Goal: Transaction & Acquisition: Purchase product/service

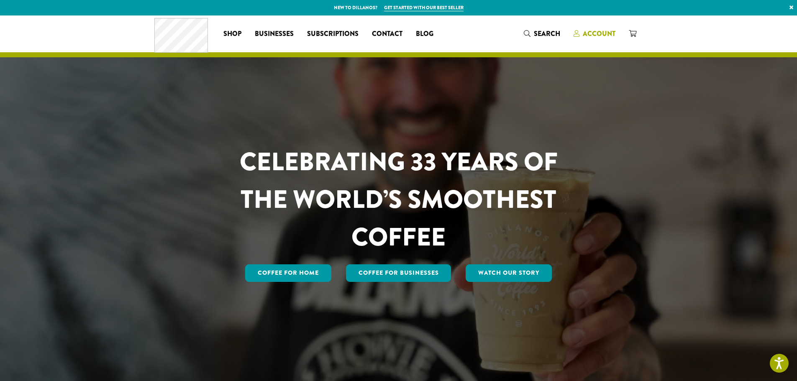
click at [592, 34] on span "Account" at bounding box center [599, 34] width 33 height 10
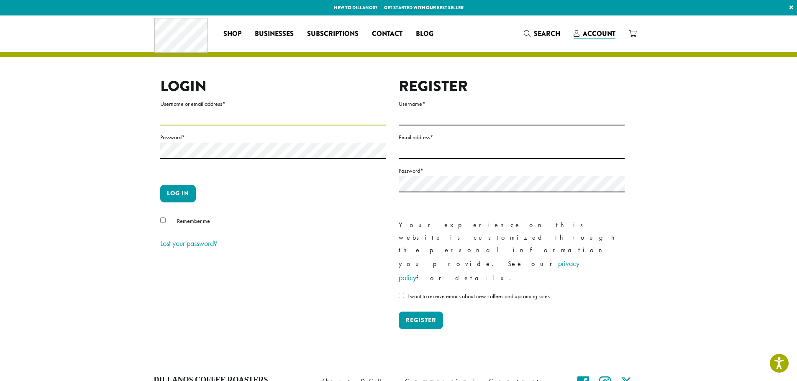
click at [340, 122] on input "Username or email address *" at bounding box center [273, 117] width 226 height 16
type input "**********"
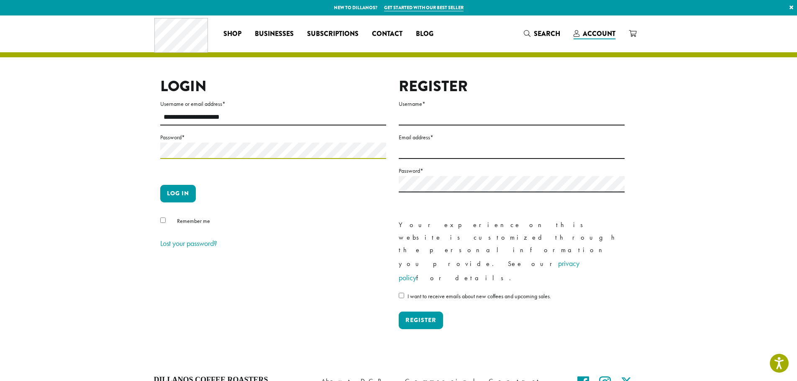
click at [160, 185] on button "Log in" at bounding box center [178, 194] width 36 height 18
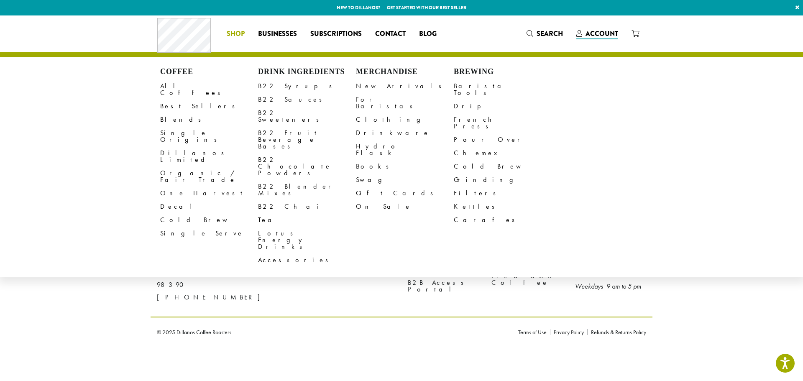
click at [232, 38] on span "Shop" at bounding box center [236, 34] width 18 height 10
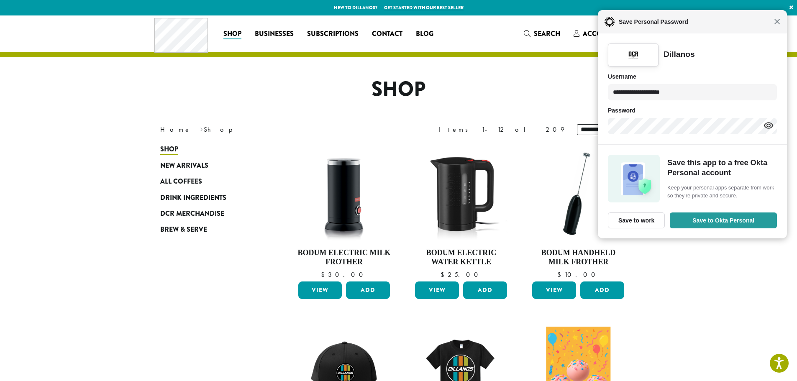
click at [777, 22] on span "Close" at bounding box center [777, 21] width 6 height 6
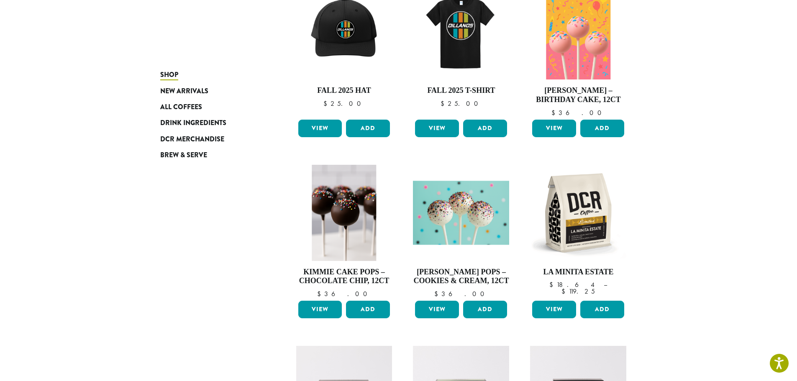
scroll to position [460, 0]
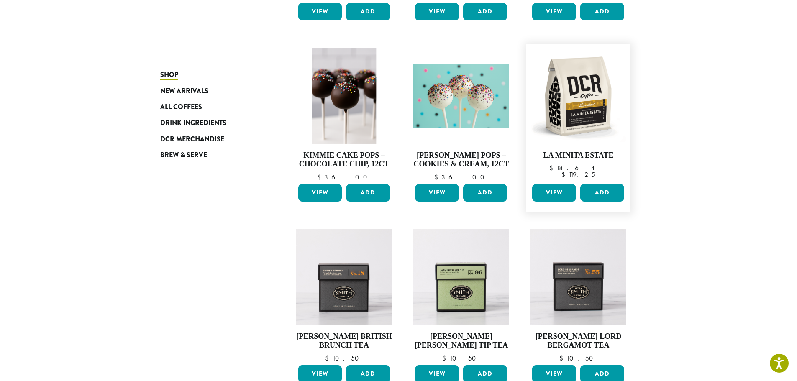
click at [567, 198] on link "View" at bounding box center [554, 193] width 44 height 18
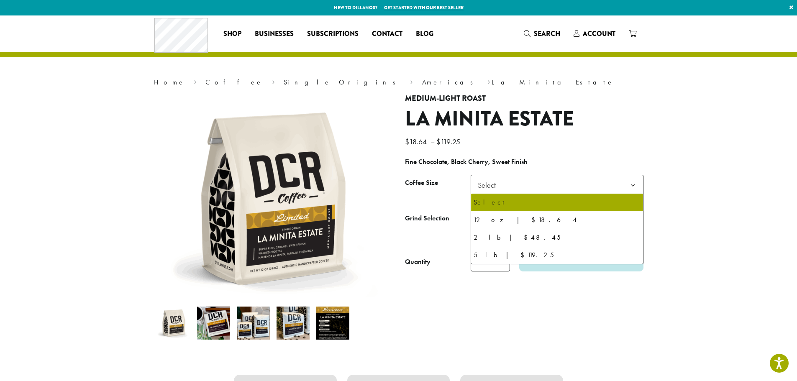
click at [555, 180] on span "Select" at bounding box center [556, 185] width 173 height 20
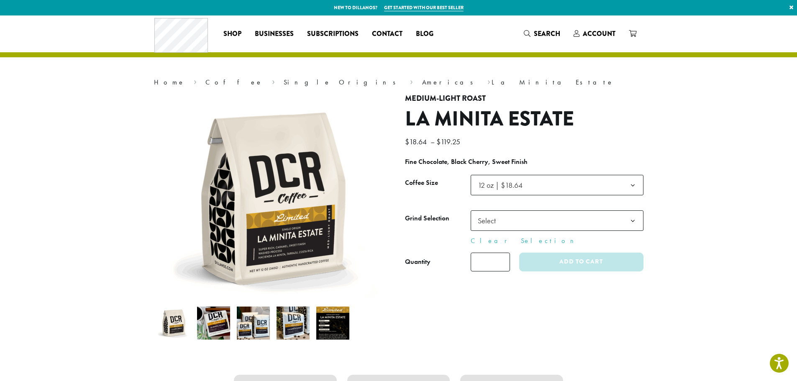
click at [535, 216] on span "Select" at bounding box center [556, 220] width 173 height 20
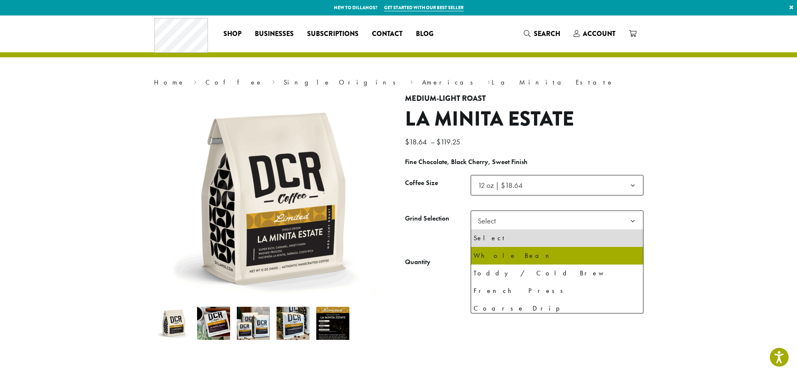
select select "*********"
select select "**********"
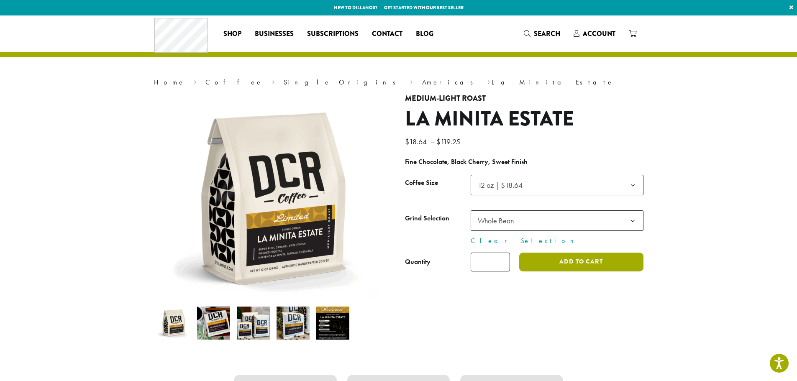
click at [564, 262] on button "Add to cart" at bounding box center [581, 262] width 124 height 19
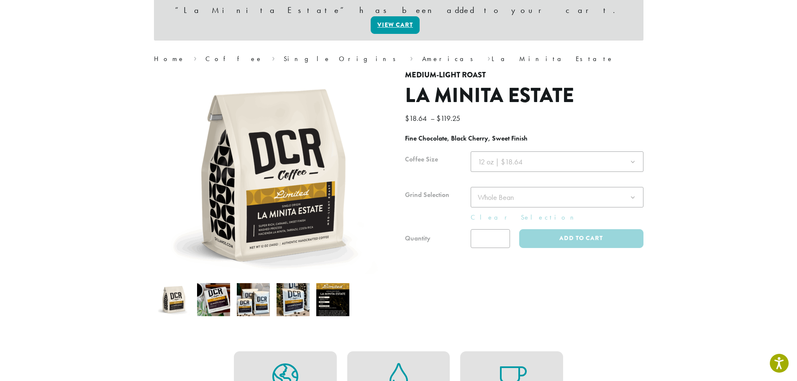
scroll to position [84, 0]
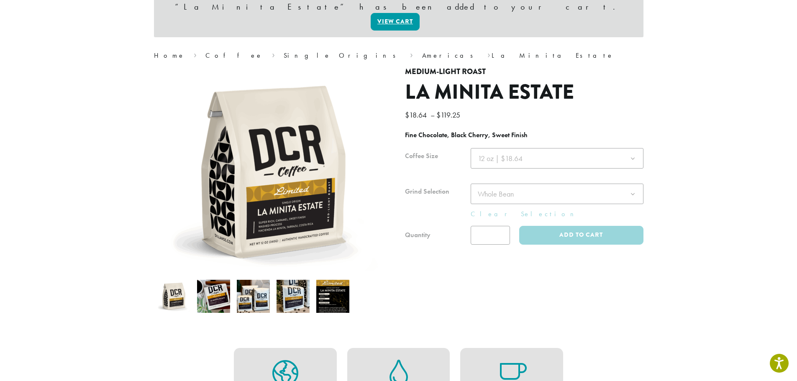
click at [337, 284] on img at bounding box center [332, 296] width 33 height 33
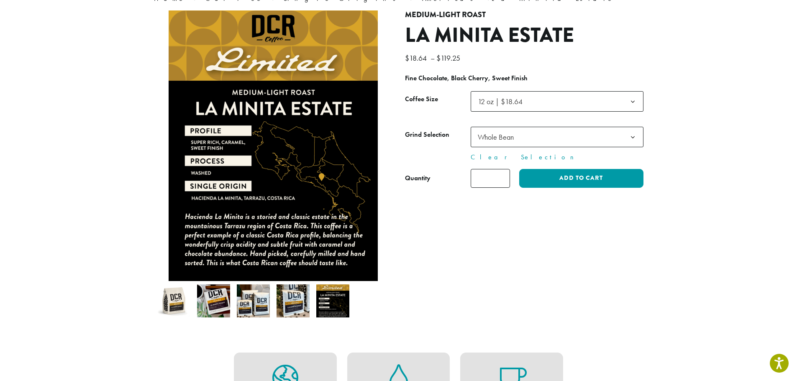
click at [296, 304] on img at bounding box center [292, 300] width 33 height 33
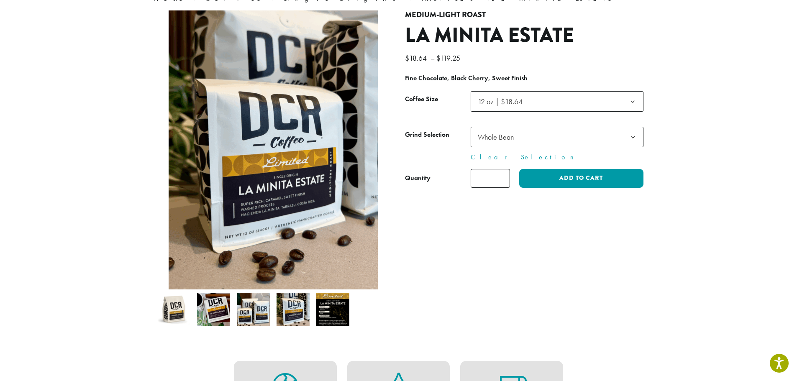
click at [258, 308] on img at bounding box center [253, 309] width 33 height 33
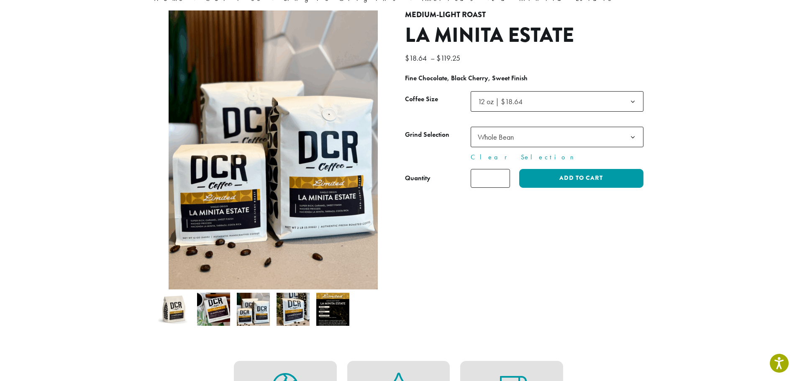
click at [211, 313] on img at bounding box center [213, 309] width 33 height 33
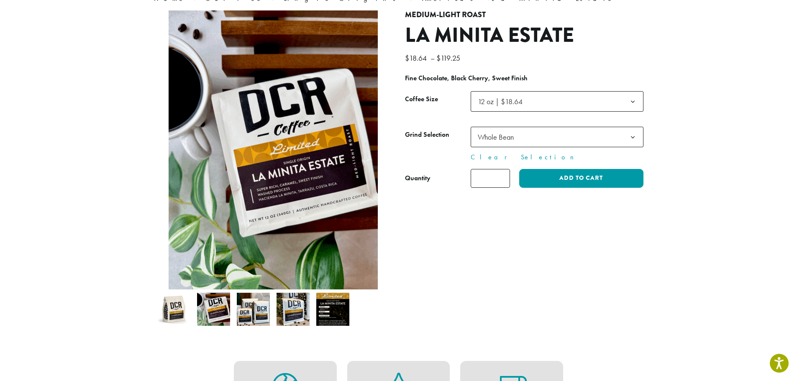
click at [183, 311] on img at bounding box center [173, 309] width 33 height 33
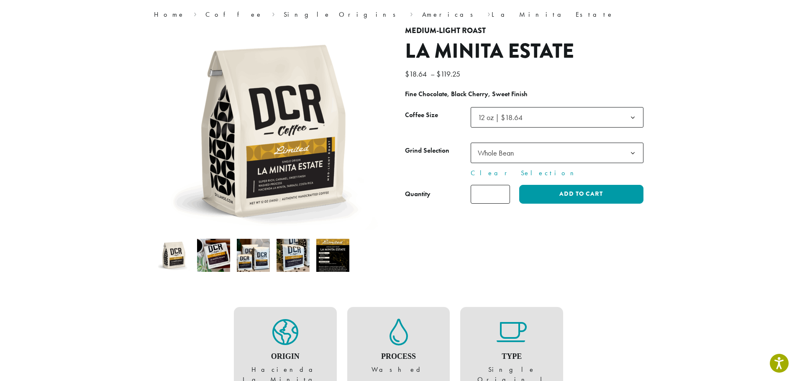
scroll to position [0, 0]
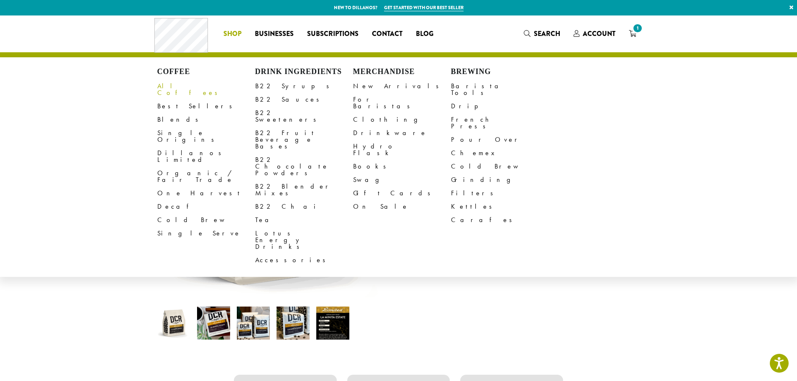
click at [161, 86] on link "All Coffees" at bounding box center [206, 89] width 98 height 20
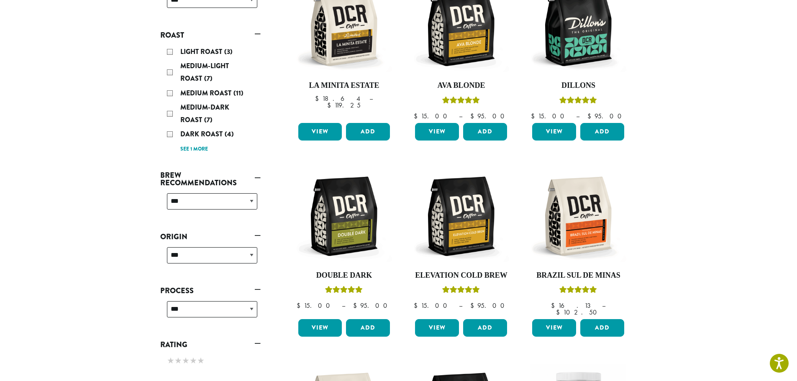
scroll to position [125, 0]
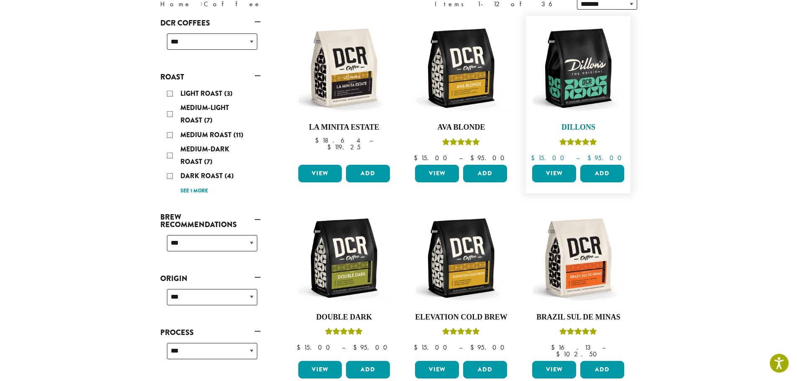
click at [589, 90] on img at bounding box center [578, 68] width 96 height 96
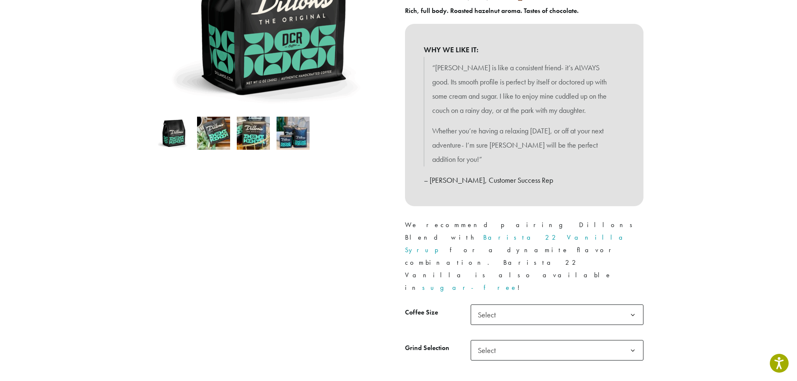
scroll to position [209, 0]
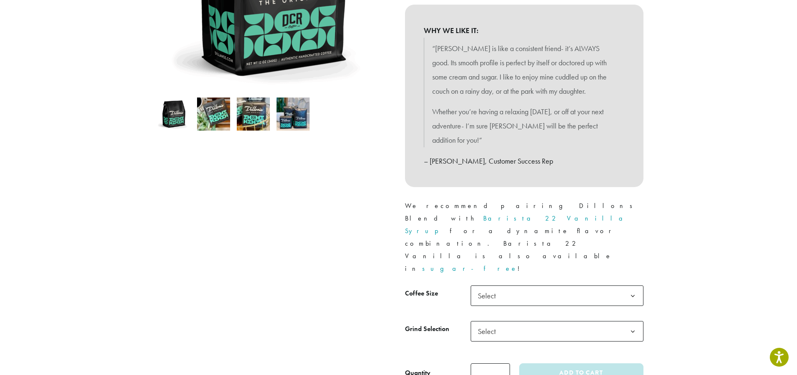
click at [554, 285] on span "Select" at bounding box center [556, 295] width 173 height 20
click at [496, 323] on span "Select" at bounding box center [489, 331] width 30 height 16
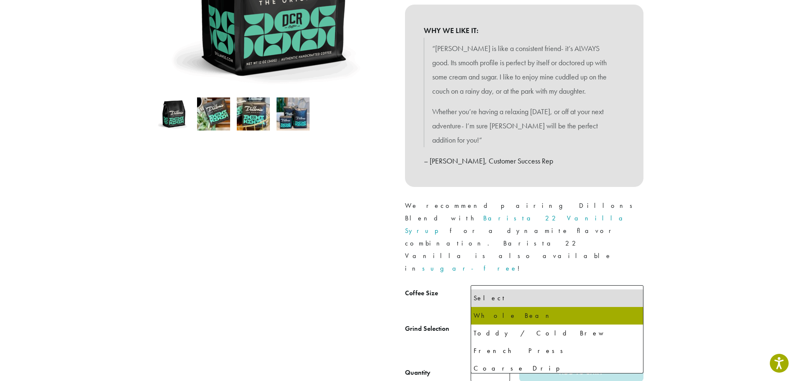
select select "**********"
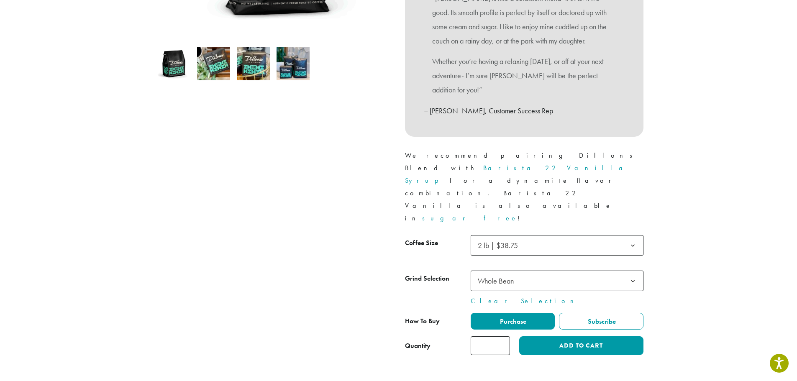
scroll to position [251, 0]
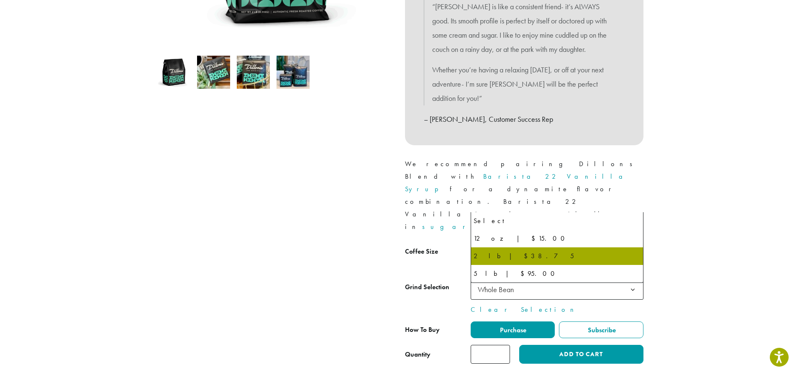
click at [514, 249] on span "2 lb | $38.75" at bounding box center [498, 254] width 40 height 10
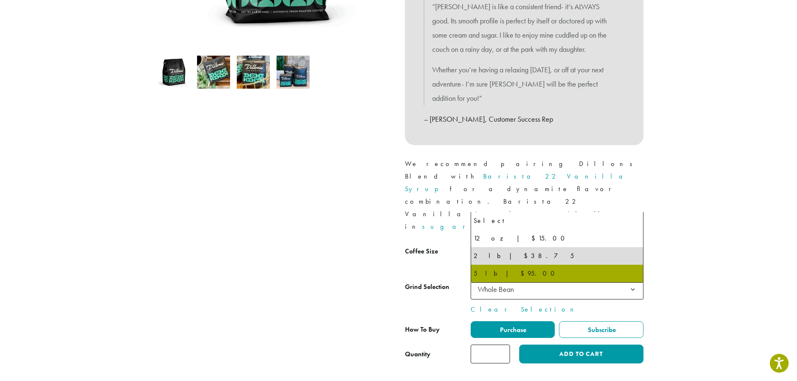
select select "**********"
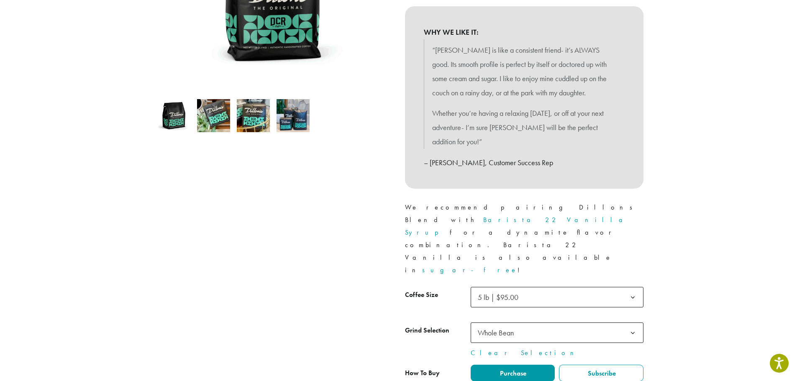
scroll to position [209, 0]
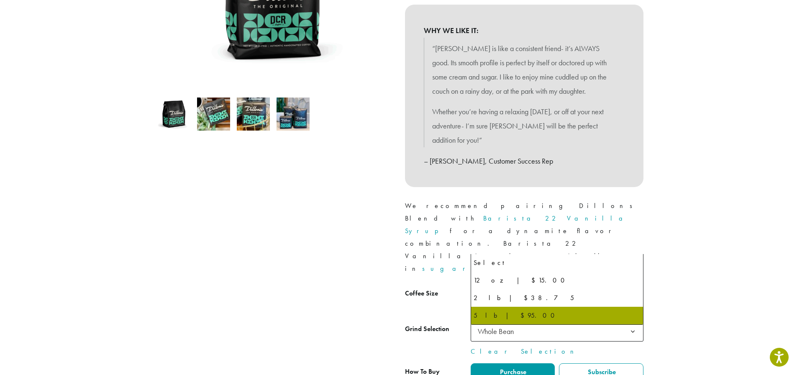
click at [544, 285] on span "5 lb | $95.00" at bounding box center [556, 295] width 173 height 20
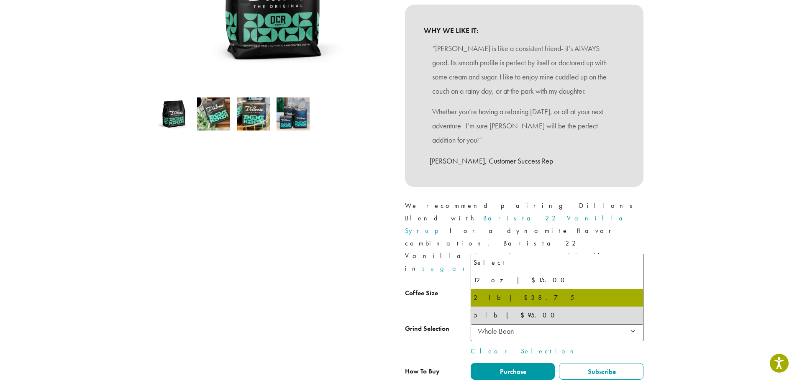
select select "**********"
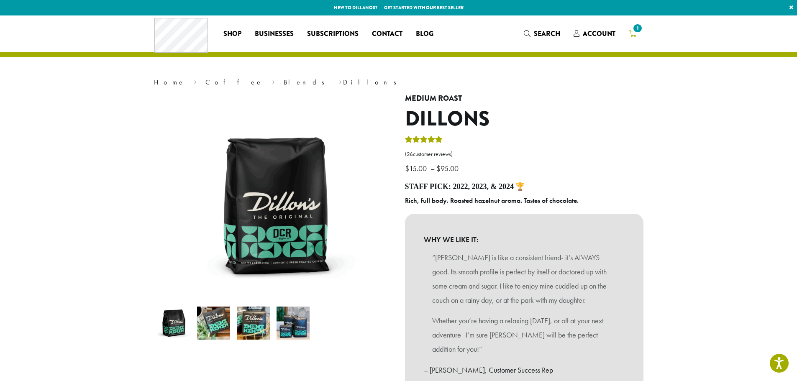
click at [635, 37] on icon "1" at bounding box center [633, 33] width 8 height 7
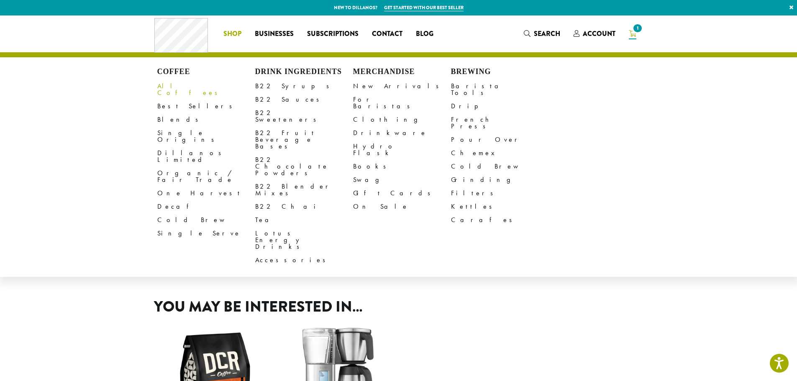
click at [184, 84] on link "All Coffees" at bounding box center [206, 89] width 98 height 20
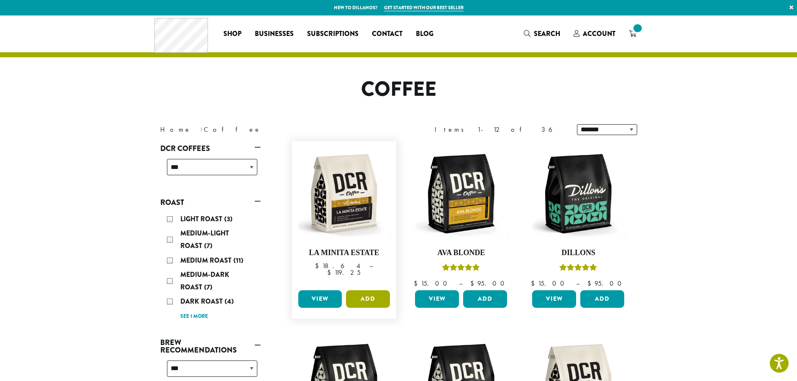
click at [363, 291] on button "Add" at bounding box center [368, 299] width 44 height 18
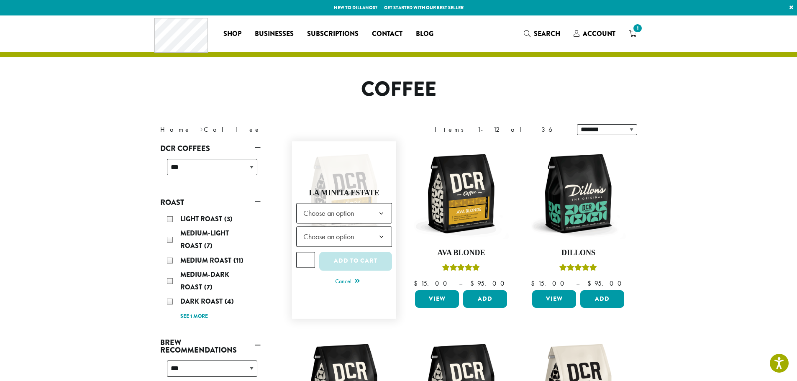
click at [348, 214] on span "Choose an option" at bounding box center [331, 213] width 62 height 16
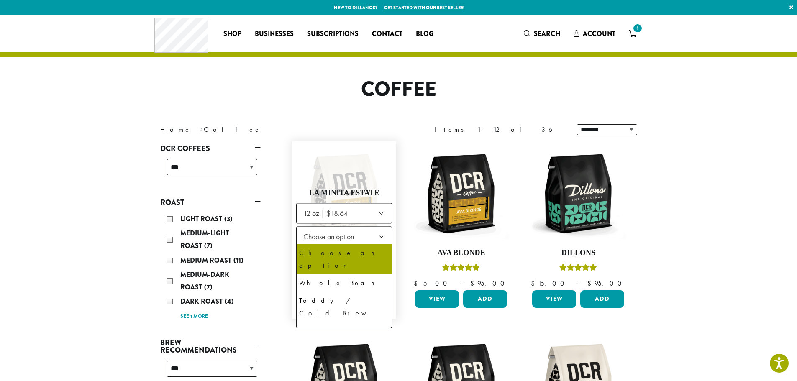
click at [343, 240] on span "Choose an option" at bounding box center [331, 236] width 62 height 16
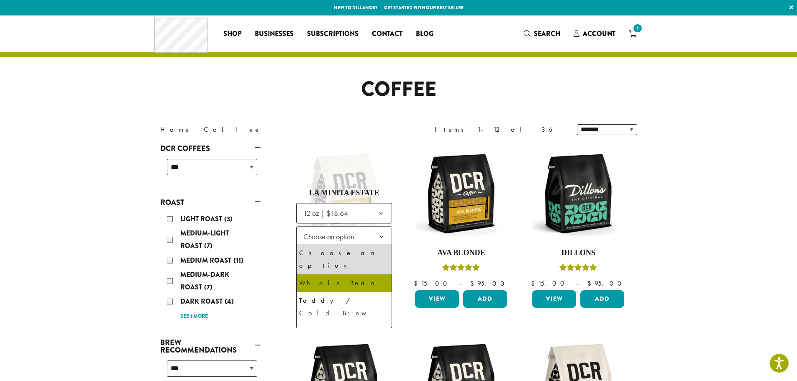
select select "*********"
select select "**********"
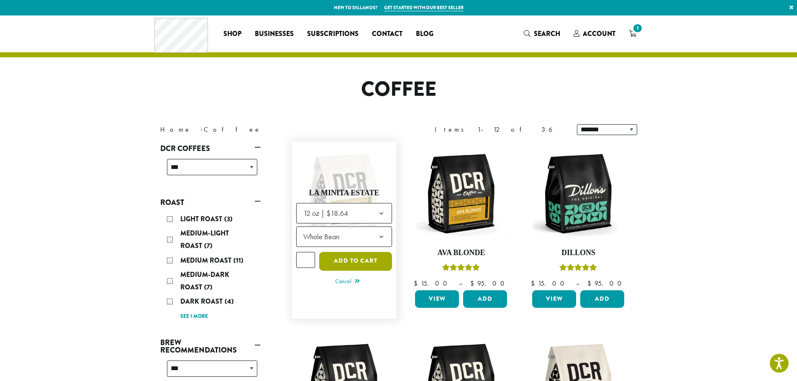
click at [372, 262] on button "Add to cart" at bounding box center [355, 261] width 73 height 19
click at [350, 261] on button "Add to cart" at bounding box center [355, 261] width 73 height 19
click at [347, 257] on button "Add to cart" at bounding box center [355, 261] width 73 height 19
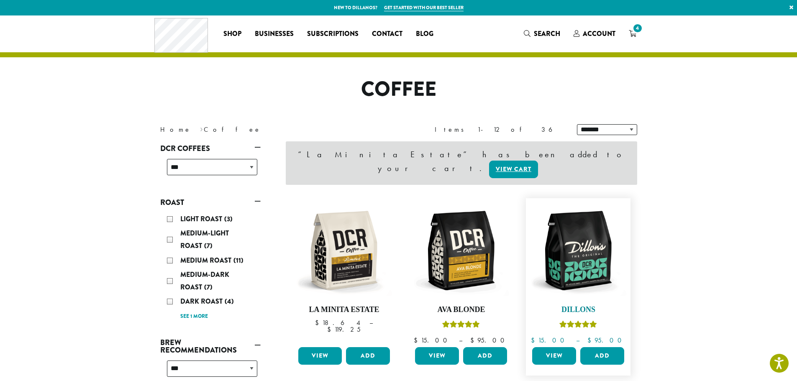
click at [610, 253] on img at bounding box center [578, 250] width 96 height 96
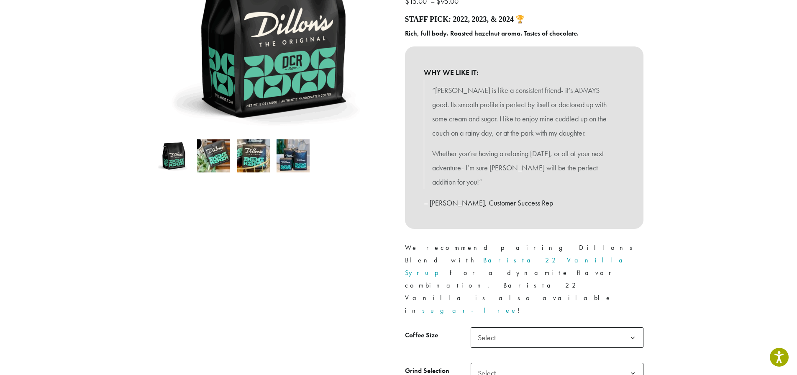
click at [520, 327] on span "Select" at bounding box center [556, 337] width 173 height 20
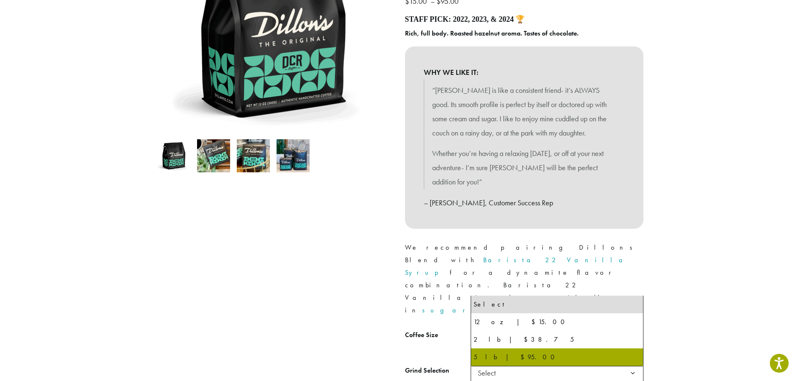
select select "**********"
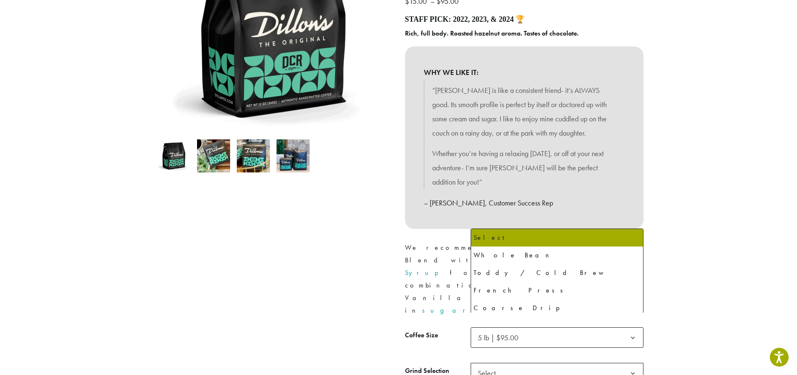
click at [505, 363] on span "Select" at bounding box center [556, 373] width 173 height 20
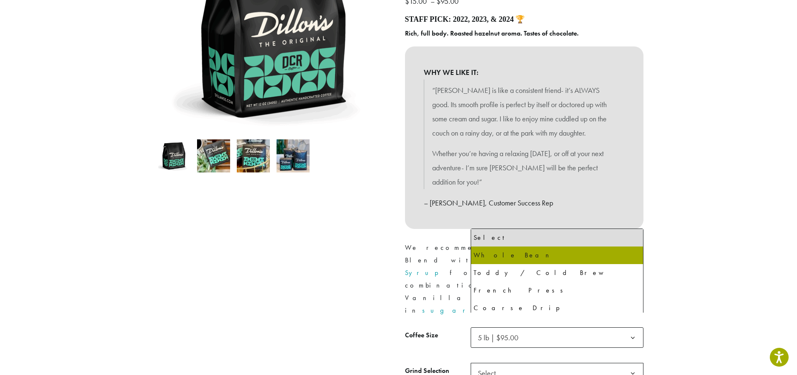
select select "**********"
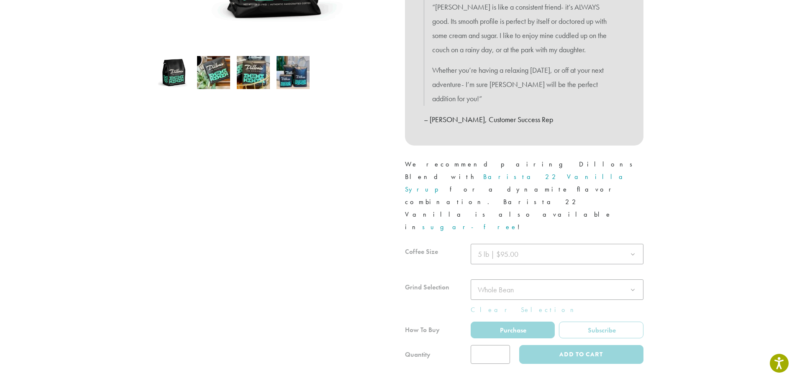
scroll to position [251, 0]
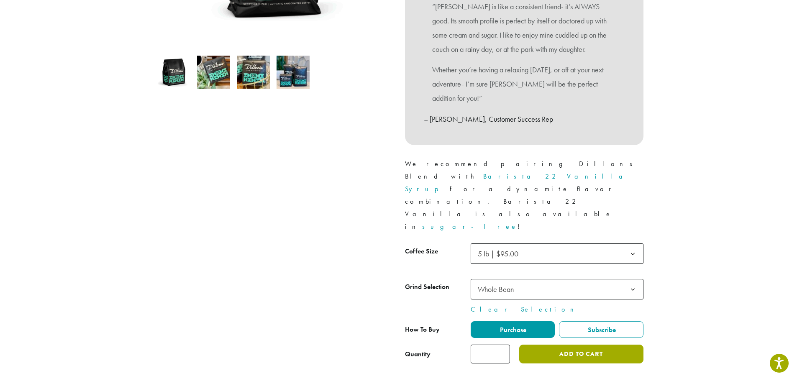
click at [592, 345] on button "Add to cart" at bounding box center [581, 354] width 124 height 19
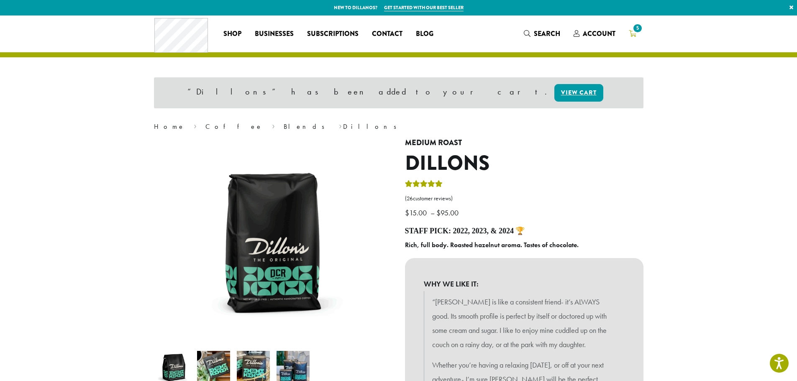
click at [637, 35] on link "5" at bounding box center [632, 34] width 21 height 14
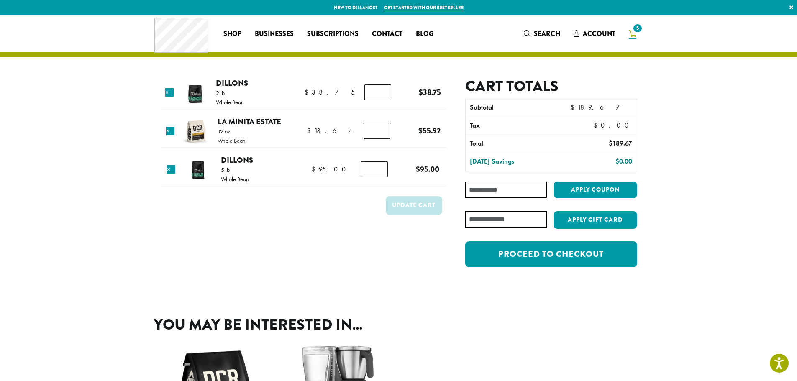
drag, startPoint x: 371, startPoint y: 132, endPoint x: 376, endPoint y: 133, distance: 4.8
click at [376, 133] on input "*" at bounding box center [376, 131] width 27 height 16
type input "*"
click at [120, 116] on section "Product Price Quantity Subtotal × Dillons 2 lb Whole Bean $ 38.75 $ 38.75 Dillo…" at bounding box center [398, 155] width 797 height 281
click at [168, 96] on link "×" at bounding box center [169, 92] width 8 height 8
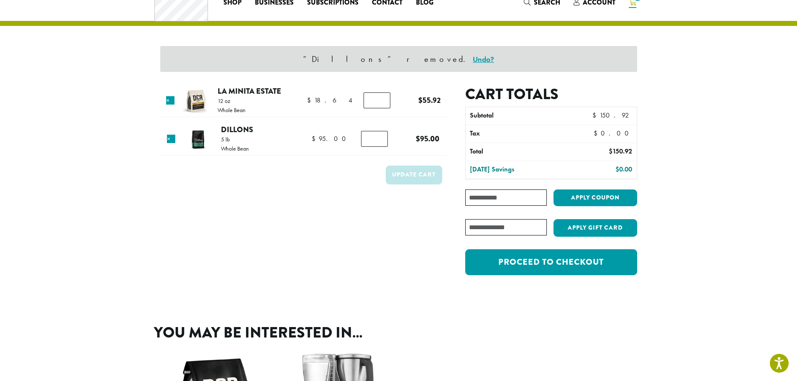
scroll to position [36, 0]
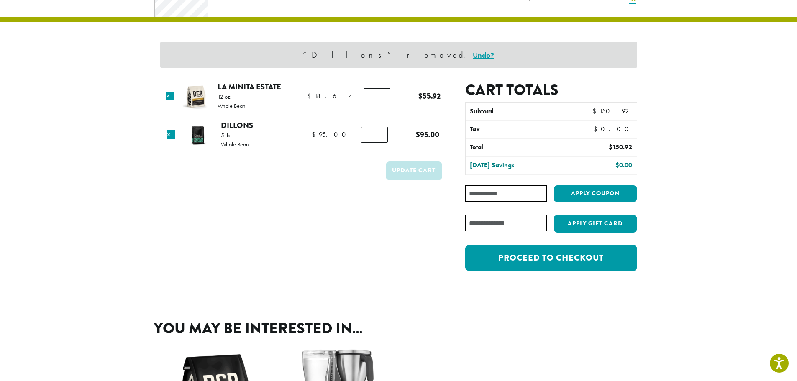
click at [378, 97] on input "*" at bounding box center [376, 96] width 27 height 16
type input "*"
click at [378, 97] on input "*" at bounding box center [376, 96] width 27 height 16
click at [411, 174] on button "Update cart" at bounding box center [414, 170] width 56 height 19
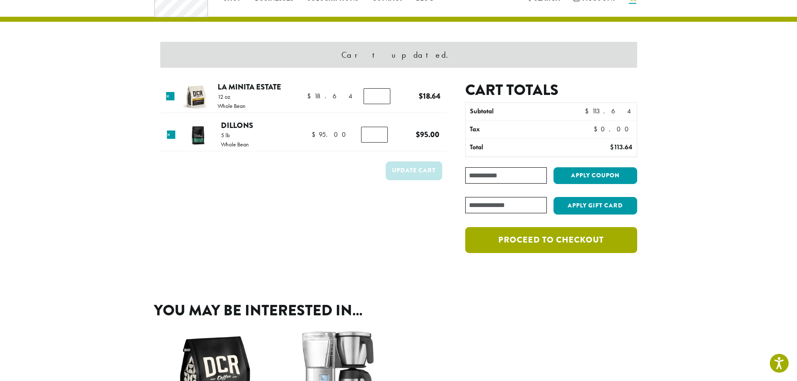
click at [523, 243] on link "Proceed to checkout" at bounding box center [550, 240] width 171 height 26
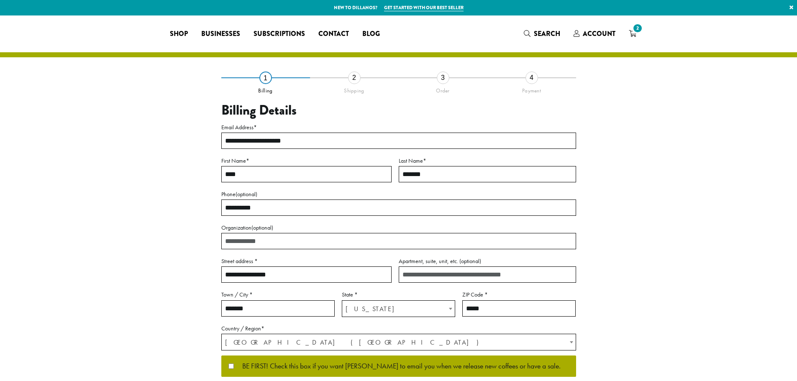
select select "**"
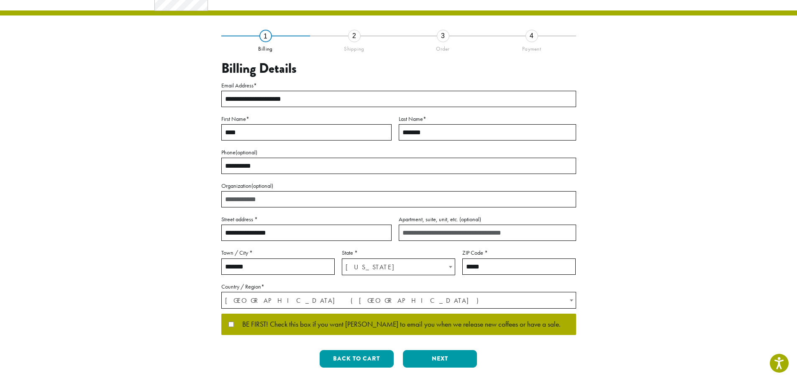
scroll to position [84, 0]
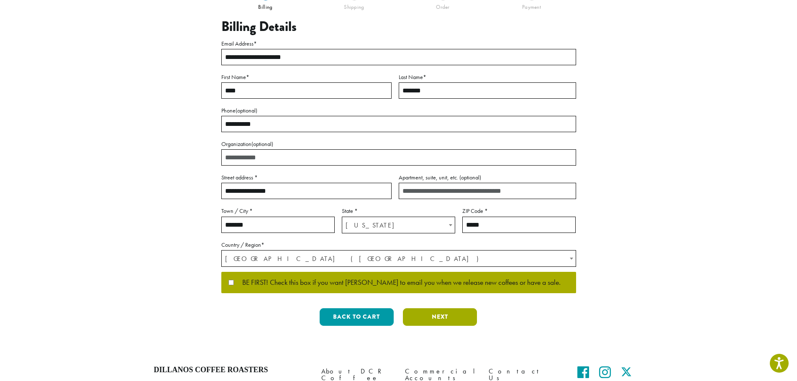
click at [421, 314] on button "Next" at bounding box center [440, 317] width 74 height 18
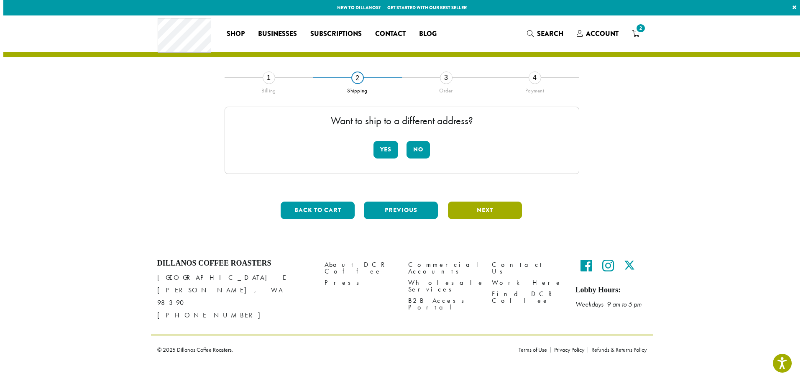
scroll to position [0, 0]
click at [419, 146] on button "No" at bounding box center [417, 150] width 23 height 18
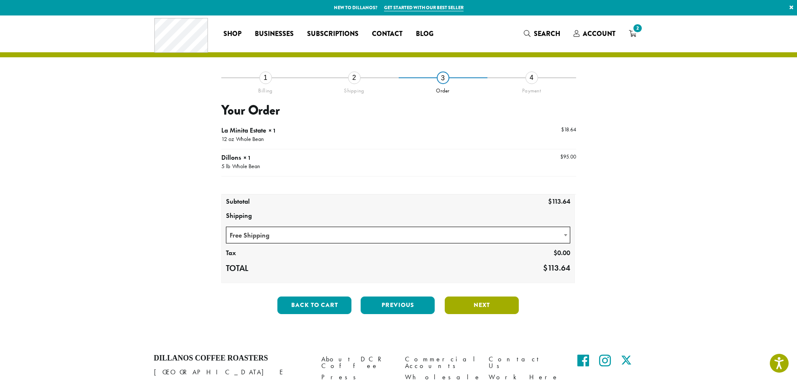
click at [502, 298] on button "Next" at bounding box center [482, 305] width 74 height 18
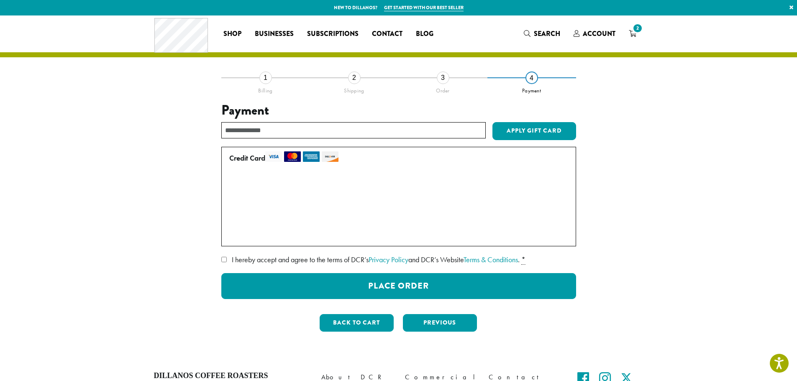
click at [238, 258] on span "I hereby accept and agree to the terms of DCR’s Privacy Policy and DCR’s Websit…" at bounding box center [376, 260] width 288 height 10
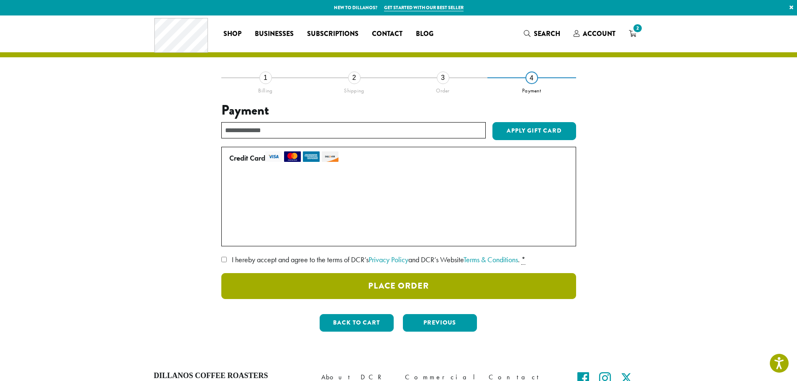
click at [345, 278] on button "Place Order" at bounding box center [398, 286] width 355 height 26
